Goal: Task Accomplishment & Management: Manage account settings

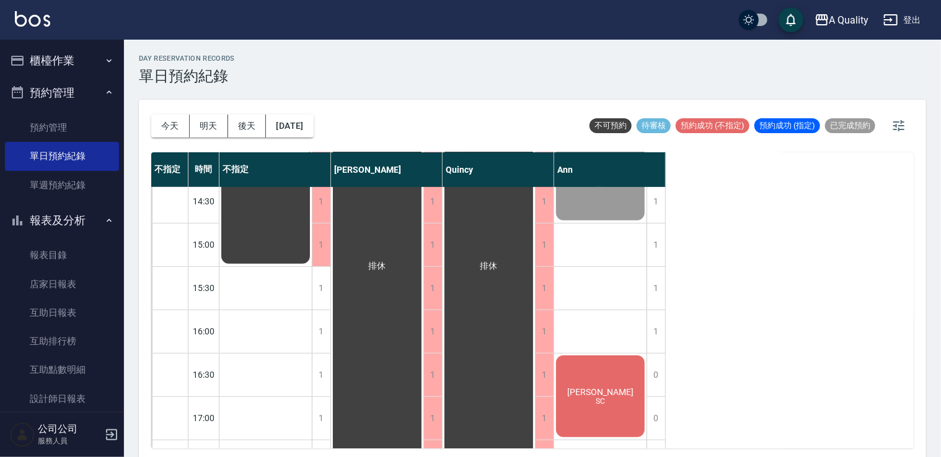
scroll to position [372, 0]
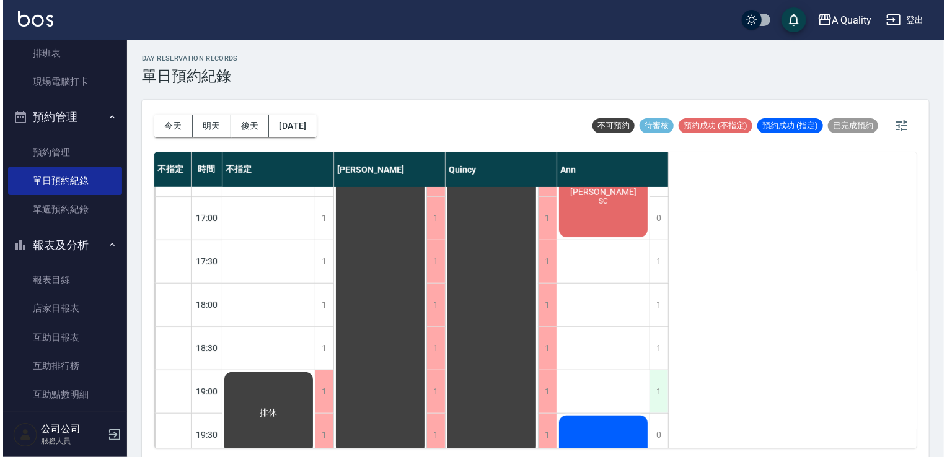
scroll to position [615, 0]
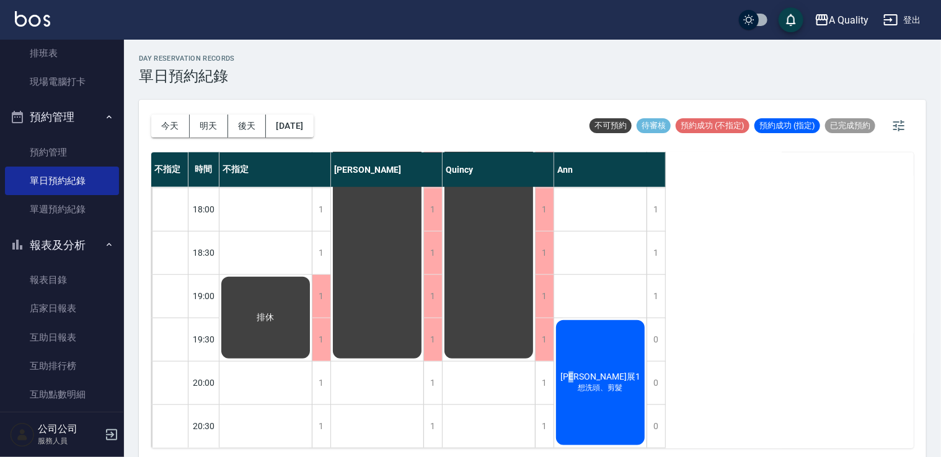
click at [599, 373] on span "[PERSON_NAME]展1" at bounding box center [600, 377] width 85 height 11
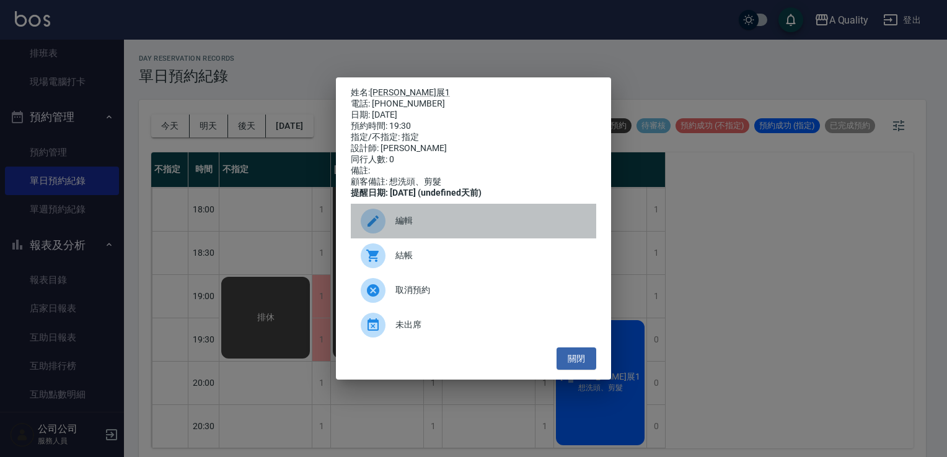
click at [394, 222] on div "編輯" at bounding box center [473, 221] width 245 height 35
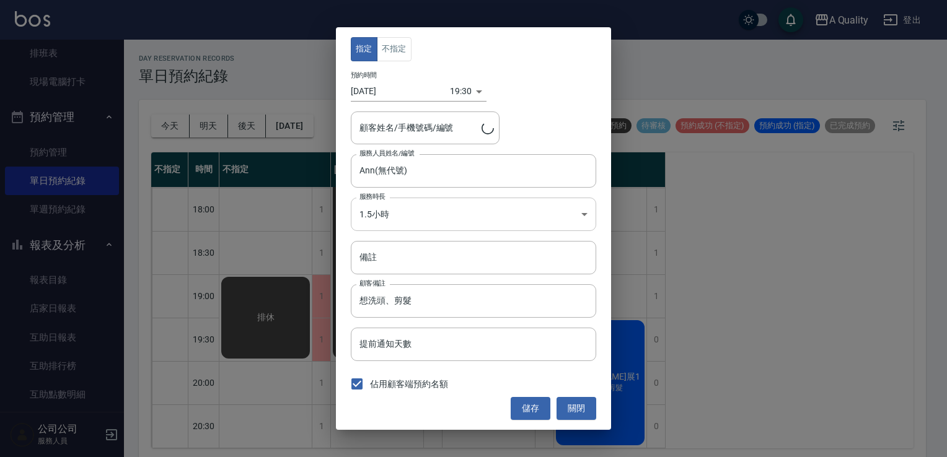
type input "[PERSON_NAME]展1/0917077925"
click at [463, 85] on body "A Quality 登出 櫃檯作業 打帳單 帳單列表 營業儀表板 現金收支登錄 每日結帳 排班表 現場電腦打卡 預約管理 預約管理 單日預約紀錄 單週預約紀錄…" at bounding box center [473, 230] width 947 height 461
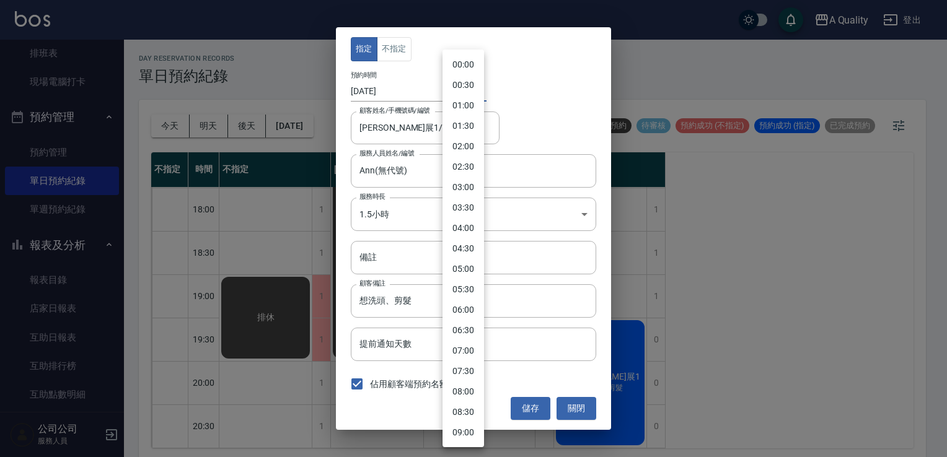
scroll to position [593, 0]
click at [471, 251] on li "19:00" at bounding box center [464, 249] width 42 height 20
type input "1758711600000"
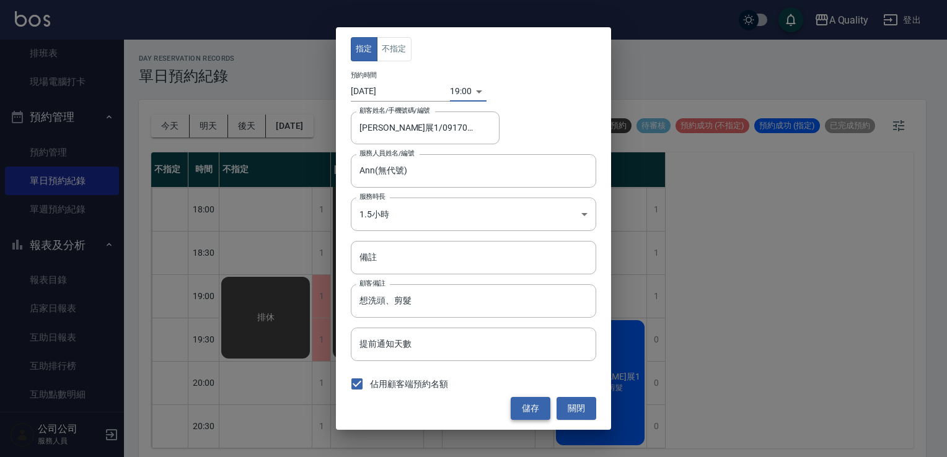
click at [532, 403] on button "儲存" at bounding box center [531, 408] width 40 height 23
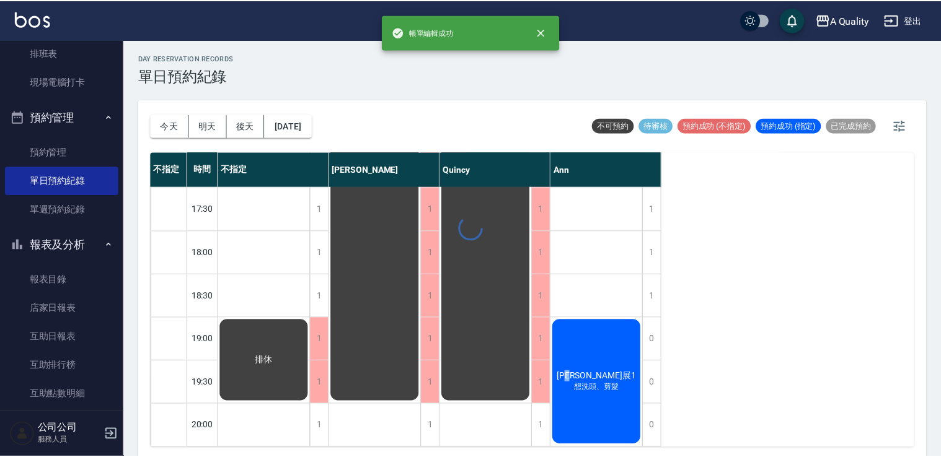
scroll to position [573, 0]
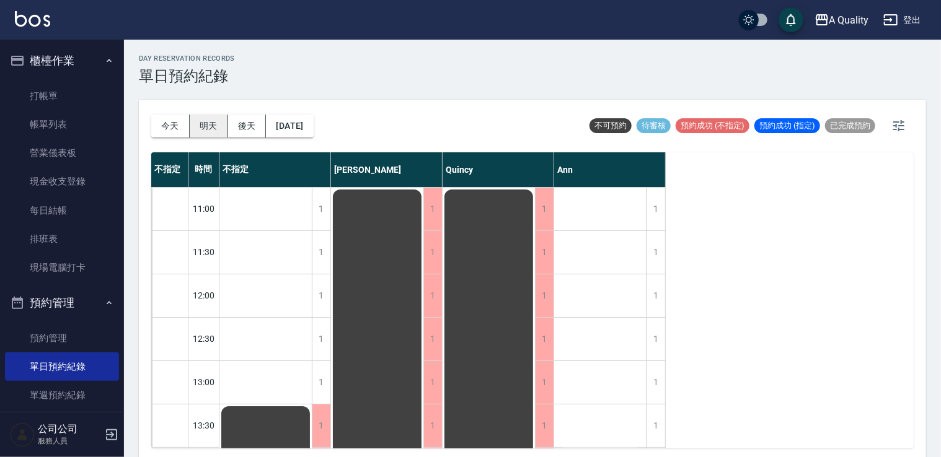
scroll to position [573, 0]
